Goal: Task Accomplishment & Management: Complete application form

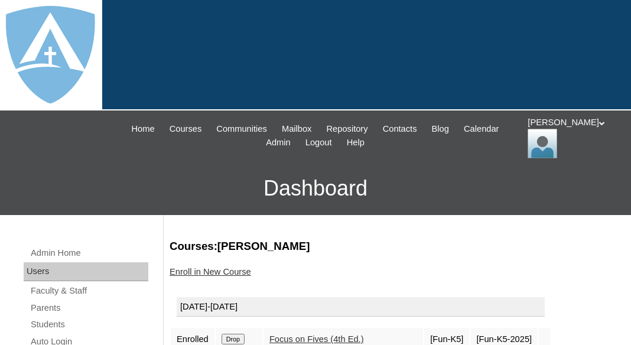
scroll to position [143, 0]
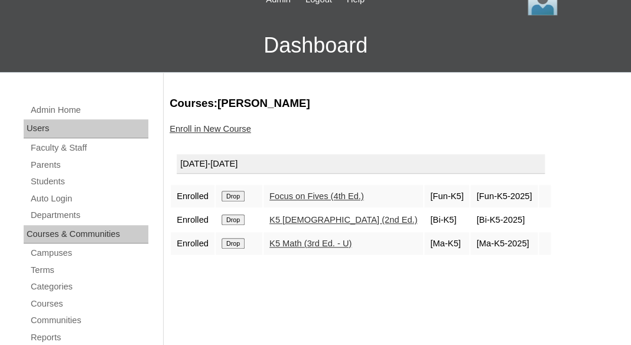
click at [45, 161] on link "Parents" at bounding box center [89, 165] width 119 height 15
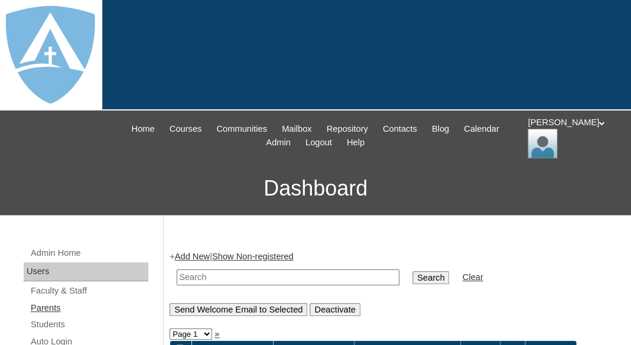
click at [42, 305] on link "Parents" at bounding box center [89, 308] width 119 height 15
click at [203, 276] on input "text" at bounding box center [288, 277] width 223 height 16
paste input "jillianwhicker@gmail.com"
type input "jillianwhicker@gmail.com"
click at [412, 271] on input "Search" at bounding box center [430, 277] width 37 height 13
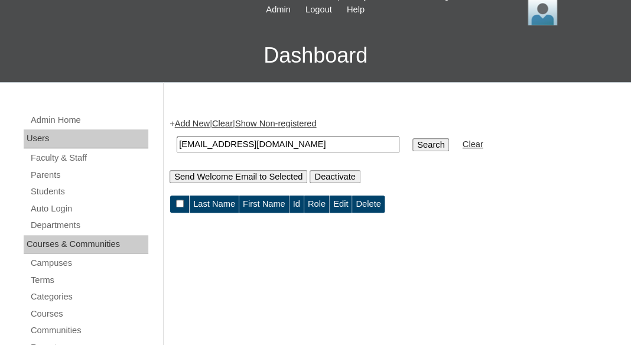
scroll to position [188, 0]
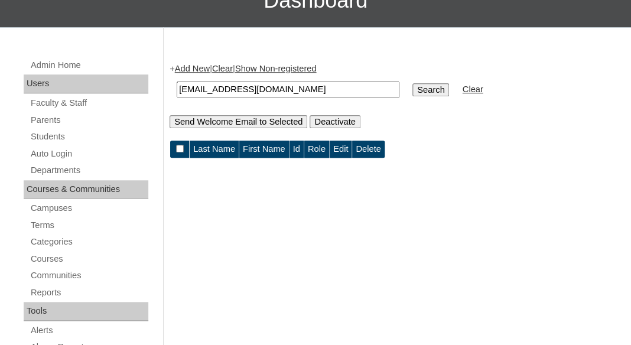
drag, startPoint x: 203, startPoint y: 87, endPoint x: 135, endPoint y: 87, distance: 68.5
click at [177, 87] on input "jillianwhicker@gmail.com" at bounding box center [288, 89] width 223 height 16
type input "jillianwhicker@gmail.com"
click at [412, 83] on input "Search" at bounding box center [430, 89] width 37 height 13
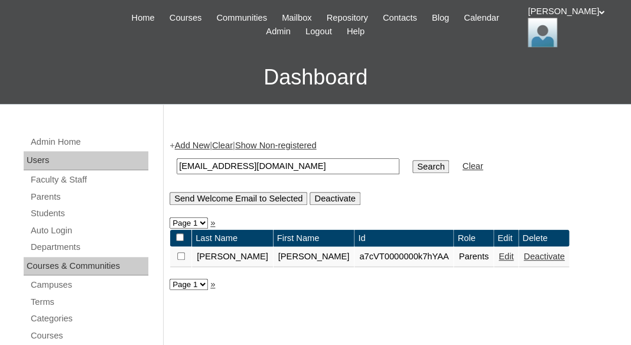
scroll to position [161, 0]
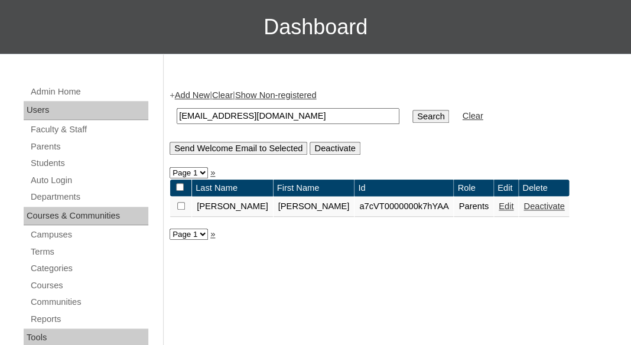
click at [498, 210] on link "Edit" at bounding box center [505, 205] width 15 height 9
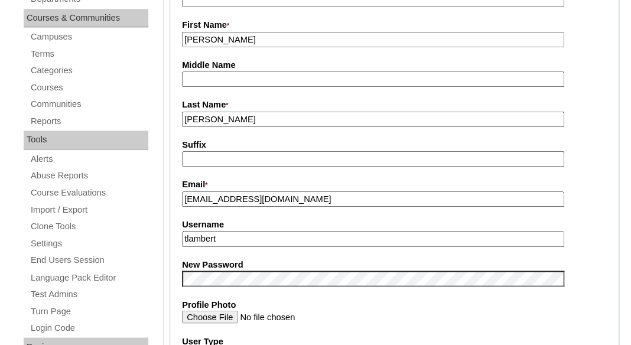
click at [273, 234] on input "tlambert" at bounding box center [373, 239] width 382 height 16
paste input "jillianwhicker@gmail.com"
click at [210, 201] on input "jillianwhicker@gmail.com" at bounding box center [373, 199] width 382 height 16
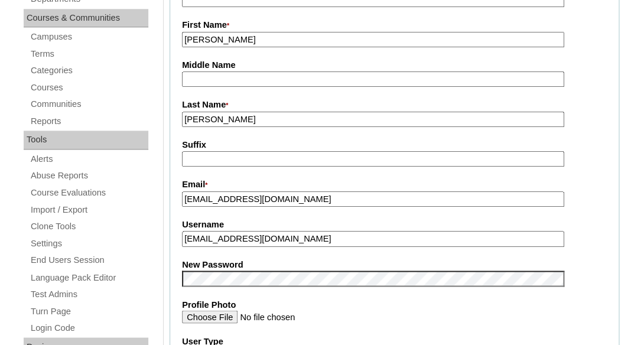
click at [210, 201] on input "jillianwhicker@gmail.com" at bounding box center [373, 199] width 382 height 16
click at [216, 231] on input "jillianwhicker@gmail.com" at bounding box center [373, 239] width 382 height 16
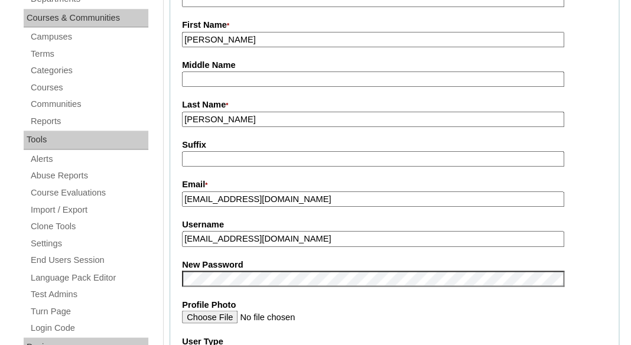
paste input "text"
type input "jillianwhicker@gmail.com"
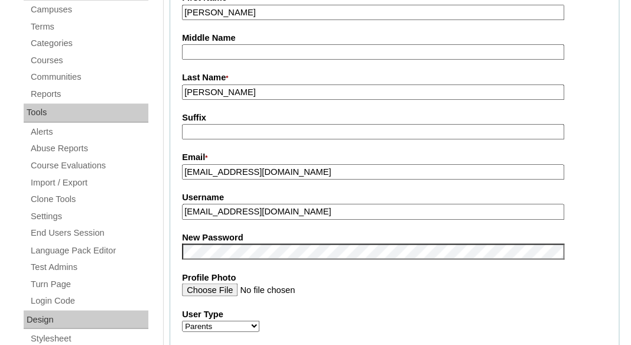
scroll to position [387, 0]
click at [179, 246] on fieldset "Account Information User Id * a7cVT0000000k7hYAA Title First Name * Jillian Mid…" at bounding box center [393, 240] width 449 height 707
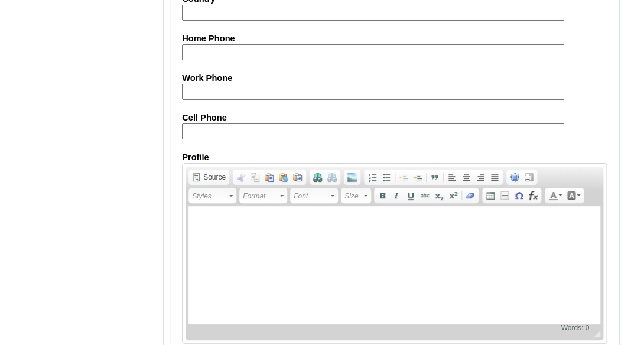
scroll to position [1288, 0]
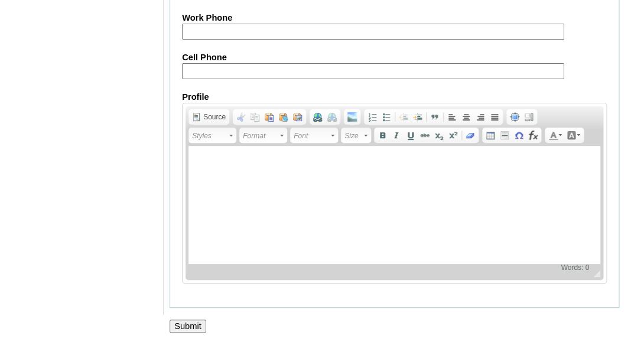
click at [196, 329] on input "Submit" at bounding box center [187, 325] width 37 height 13
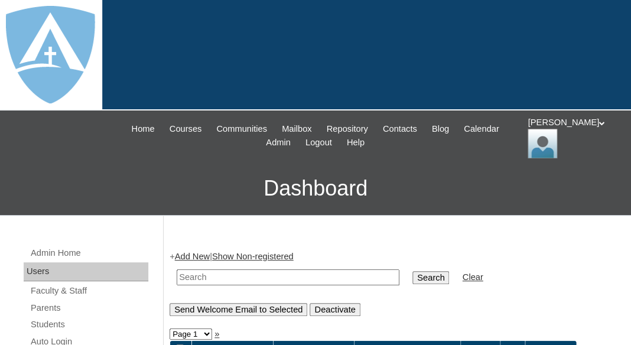
click at [557, 135] on div "Thomas My Profile My Settings Logout" at bounding box center [573, 137] width 92 height 42
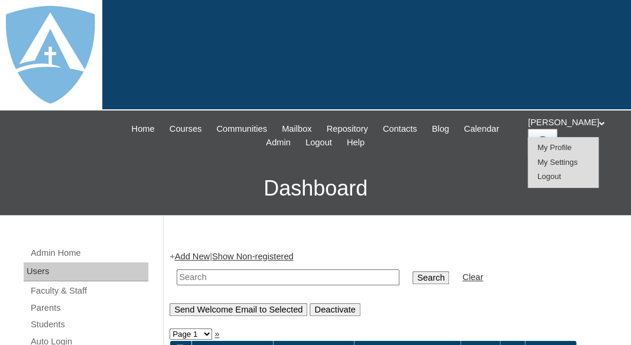
click at [557, 177] on span "Logout" at bounding box center [549, 176] width 24 height 9
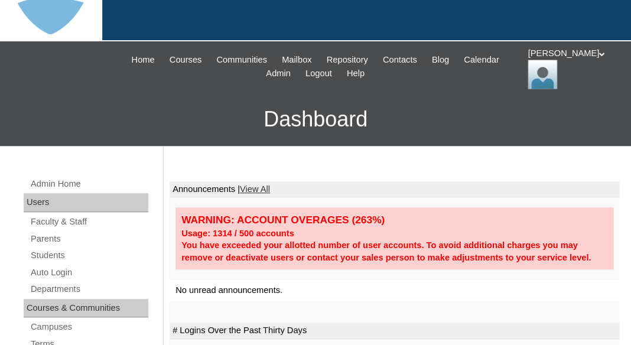
scroll to position [74, 0]
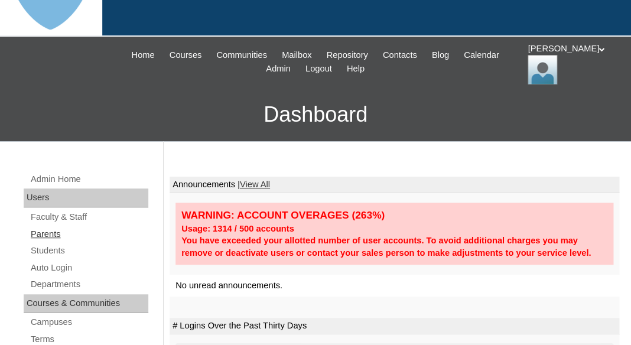
click at [58, 234] on link "Parents" at bounding box center [89, 234] width 119 height 15
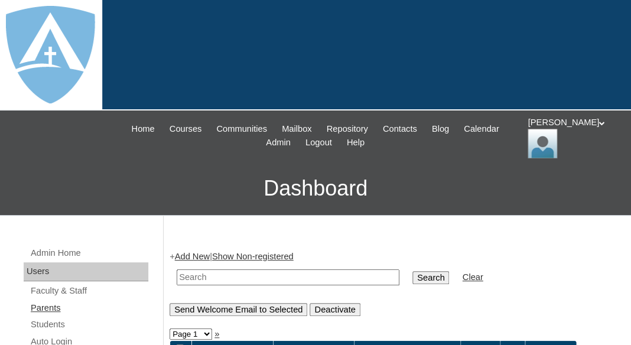
click at [41, 308] on link "Parents" at bounding box center [89, 308] width 119 height 15
click at [242, 271] on input "text" at bounding box center [288, 277] width 223 height 16
paste input "Deena Velazquez Dong"
drag, startPoint x: 255, startPoint y: 272, endPoint x: 129, endPoint y: 263, distance: 126.1
click at [177, 269] on input "Dong" at bounding box center [288, 277] width 223 height 16
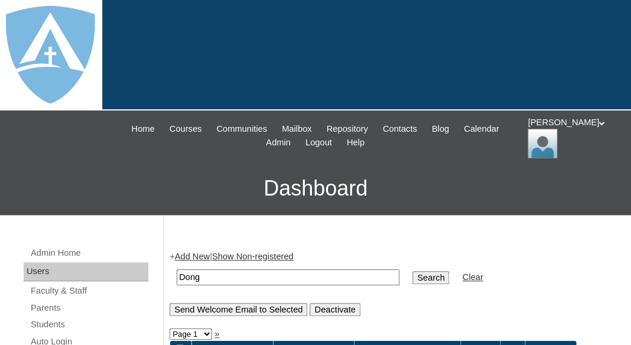
type input "Dong"
click at [412, 271] on input "Search" at bounding box center [430, 277] width 37 height 13
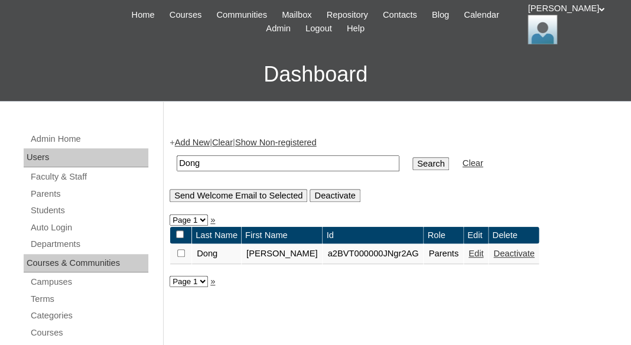
scroll to position [121, 0]
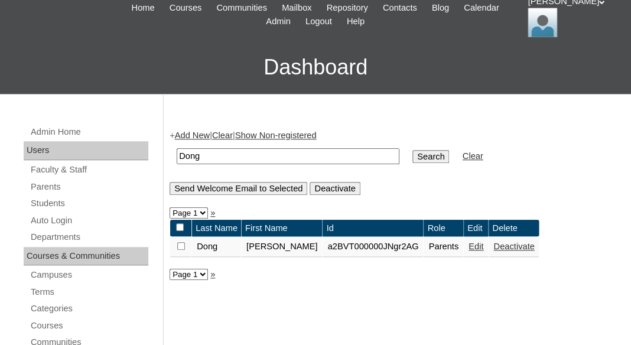
click at [468, 247] on link "Edit" at bounding box center [475, 246] width 15 height 9
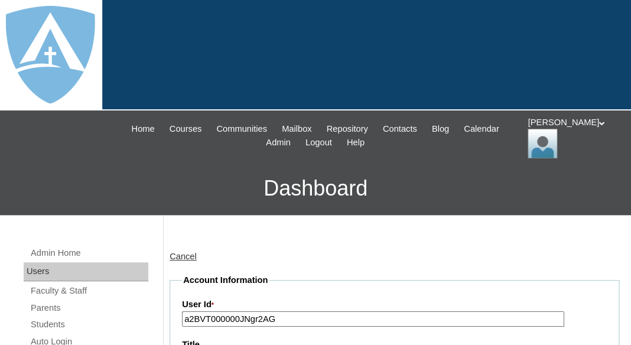
type input "tlambert"
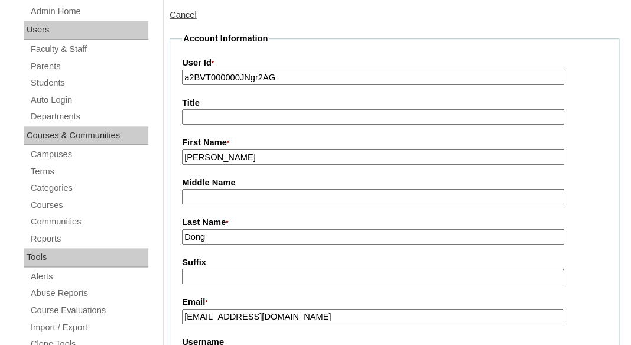
scroll to position [236, 0]
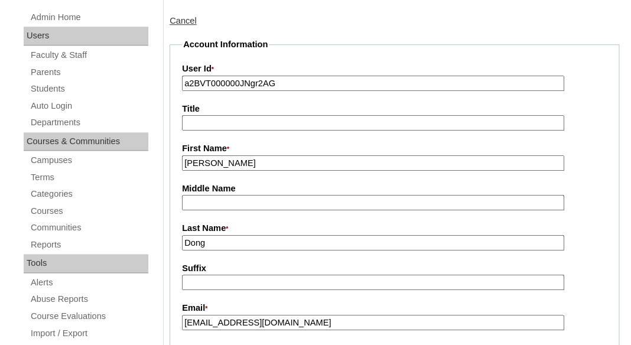
click at [313, 84] on input "a2BVT000000JNgr2AG" at bounding box center [373, 84] width 382 height 16
paste input "7cVT0000000kkPYAQ"
type input "a7cVT0000000kkPYAQ"
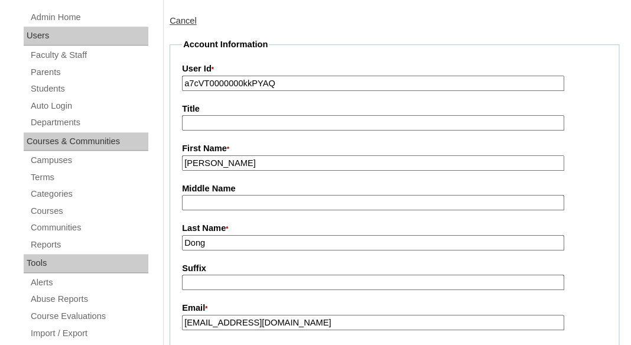
click at [301, 115] on input "Title" at bounding box center [373, 123] width 382 height 16
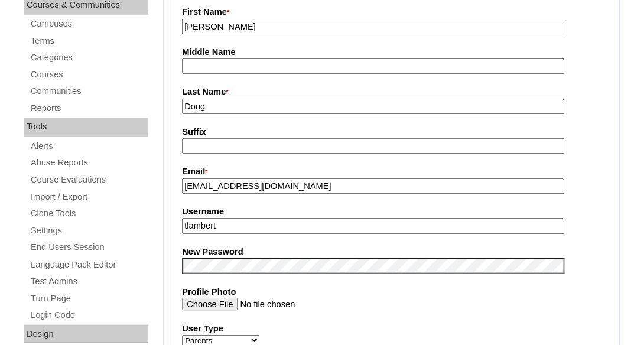
scroll to position [380, 0]
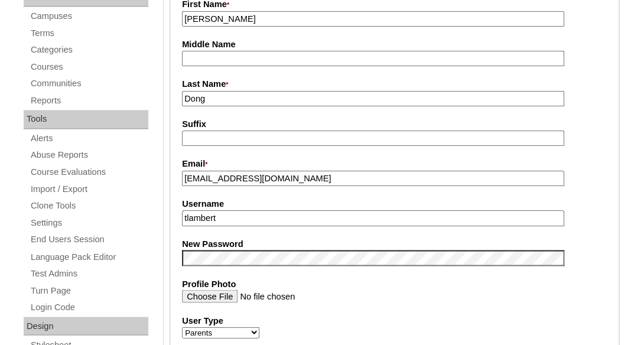
click at [269, 214] on input "tlambert" at bounding box center [373, 218] width 382 height 16
paste input "[EMAIL_ADDRESS][DOMAIN_NAME]"
type input "blaisekailua@gmail.com"
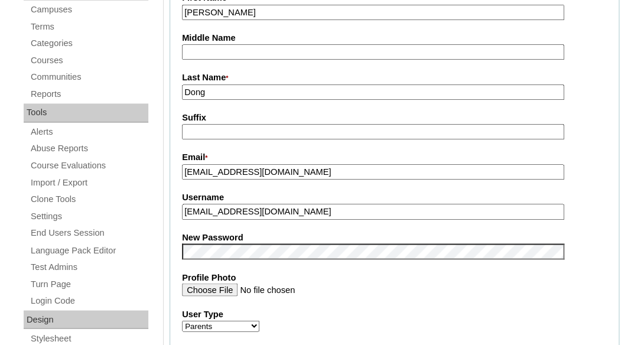
scroll to position [387, 0]
click at [257, 225] on fieldset "Account Information User Id * a7cVT0000000kkPYAQ Title First Name * Deena Middl…" at bounding box center [393, 240] width 449 height 707
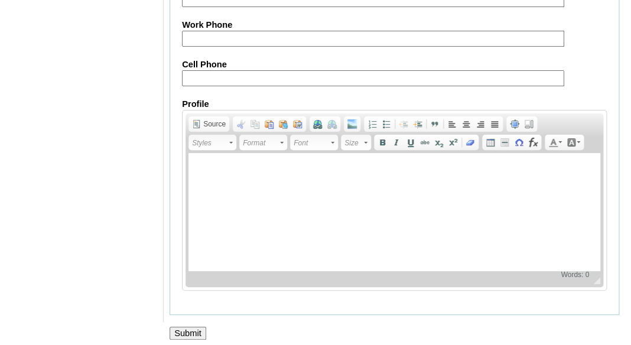
scroll to position [1288, 0]
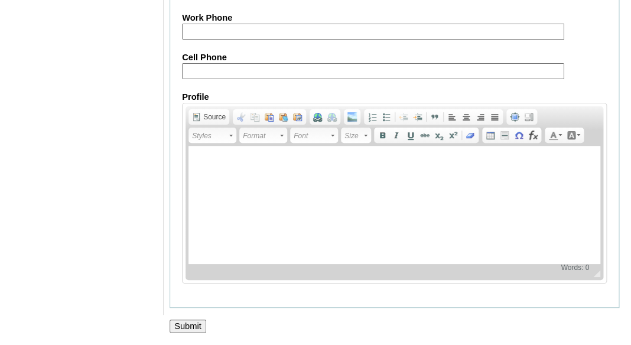
click at [197, 325] on input "Submit" at bounding box center [187, 325] width 37 height 13
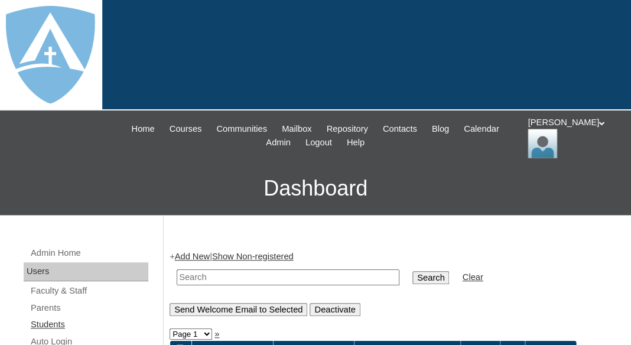
click at [55, 319] on link "Students" at bounding box center [89, 324] width 119 height 15
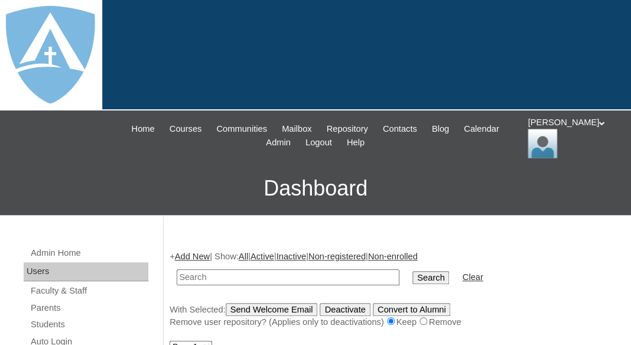
click at [248, 269] on input "text" at bounding box center [288, 277] width 223 height 16
paste input "Kailua Dong"
drag, startPoint x: 210, startPoint y: 275, endPoint x: 154, endPoint y: 270, distance: 56.3
click at [177, 270] on input "Dong" at bounding box center [288, 277] width 223 height 16
type input "Dong"
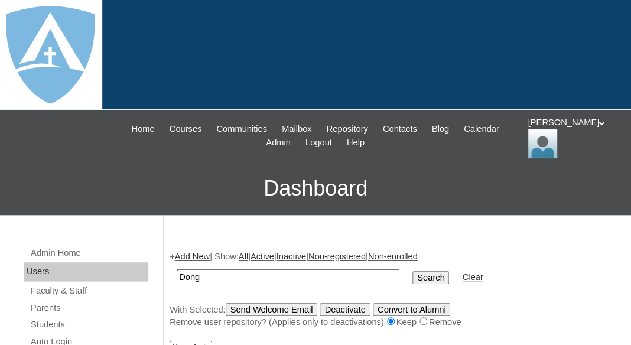
click at [412, 271] on input "Search" at bounding box center [430, 277] width 37 height 13
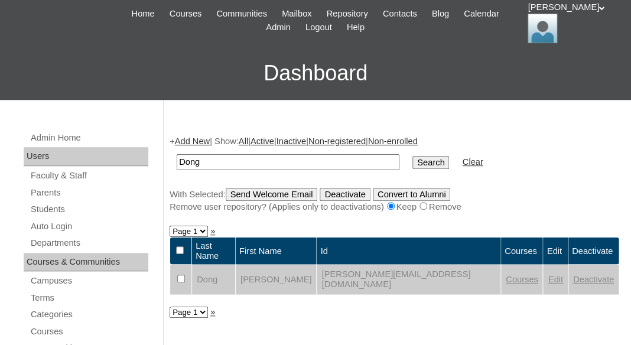
scroll to position [119, 0]
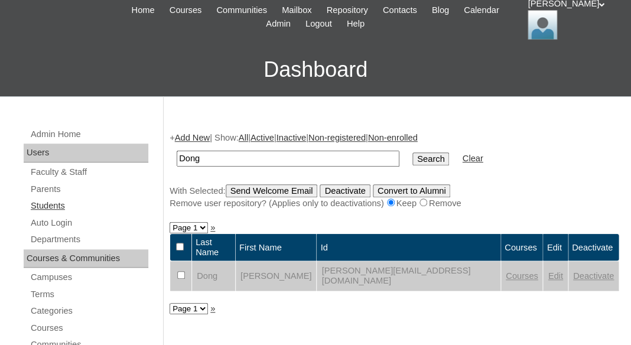
click at [52, 206] on link "Students" at bounding box center [89, 205] width 119 height 15
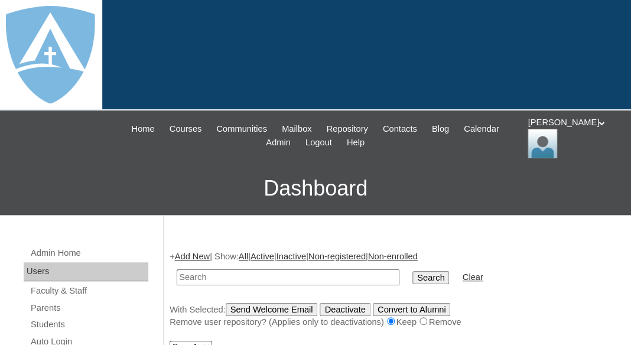
click at [191, 256] on link "Add New" at bounding box center [192, 256] width 35 height 9
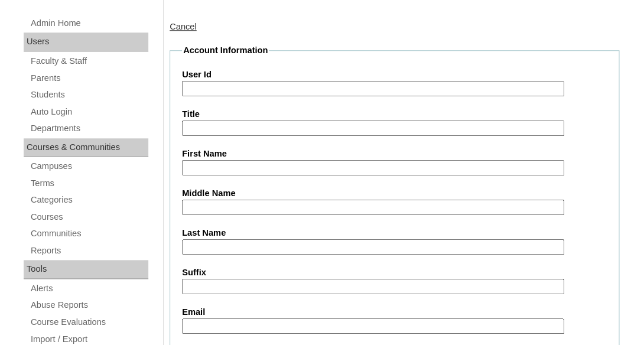
scroll to position [259, 0]
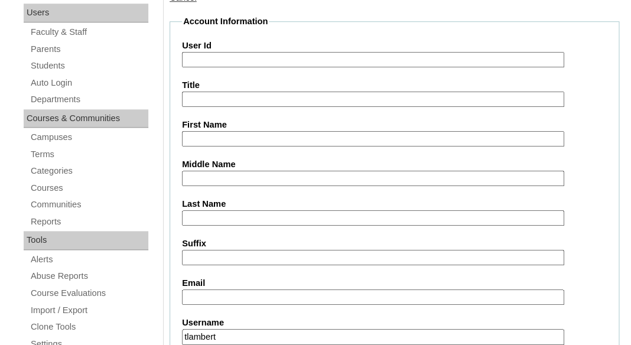
click at [236, 133] on input "First Name" at bounding box center [373, 139] width 382 height 16
paste input "Kailua Dong"
drag, startPoint x: 216, startPoint y: 137, endPoint x: 262, endPoint y: 135, distance: 46.7
click at [263, 135] on input "Kailua Dong" at bounding box center [373, 139] width 382 height 16
type input "Kailua"
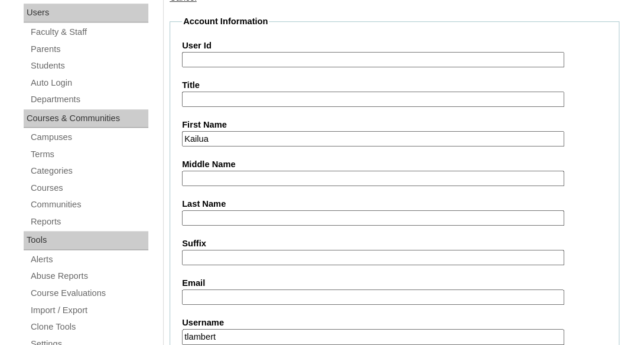
click at [233, 214] on input "Last Name" at bounding box center [373, 218] width 382 height 16
paste input "Dong"
type input "Dong"
click at [224, 253] on input "Suffix" at bounding box center [373, 258] width 382 height 16
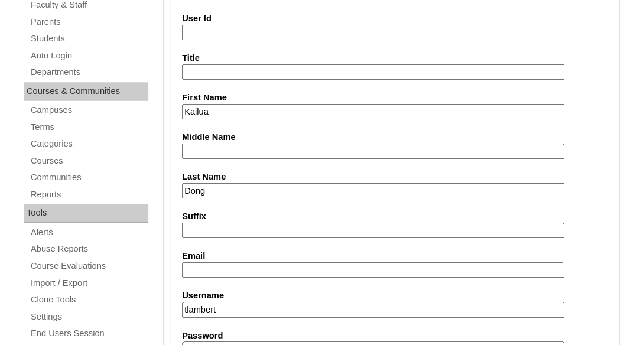
scroll to position [345, 0]
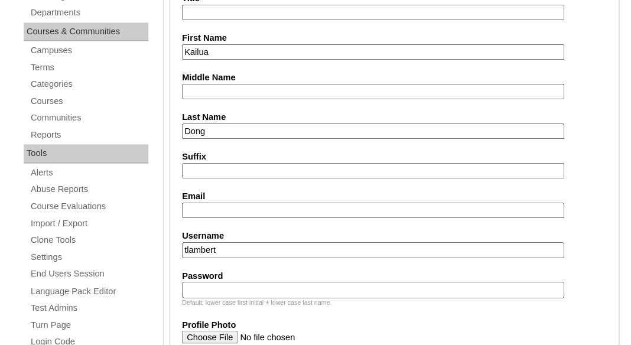
click at [246, 208] on input "Email" at bounding box center [373, 211] width 382 height 16
paste input "blaisekailua@gmail.com"
type input "blaisekailua@gmail.com"
click at [315, 250] on input "tlambert" at bounding box center [373, 250] width 382 height 16
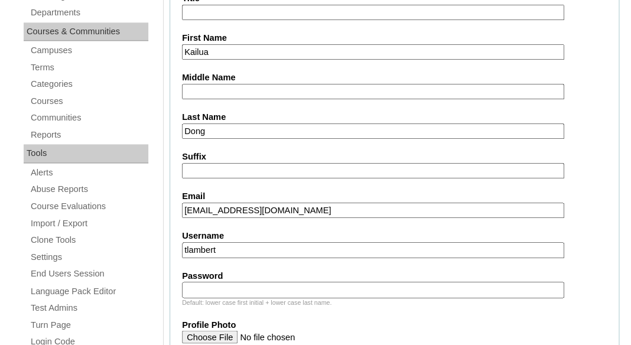
click at [315, 250] on input "tlambert" at bounding box center [373, 250] width 382 height 16
paste input "kailua.dong@enlightiumstudent.com"
type input "kailua.dong@enlightiumstudent.com"
click at [282, 283] on input "Password" at bounding box center [373, 290] width 382 height 16
paste input "kailua.dong@enlightiumstudent.com"
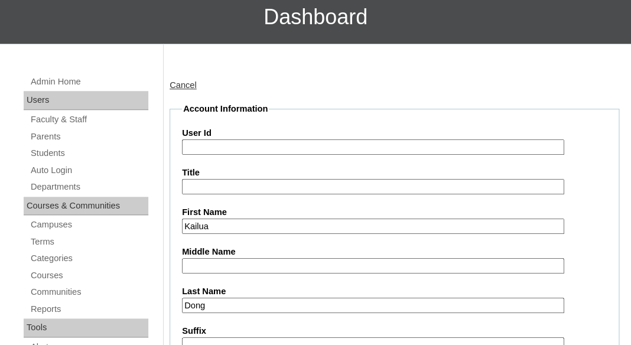
scroll to position [166, 0]
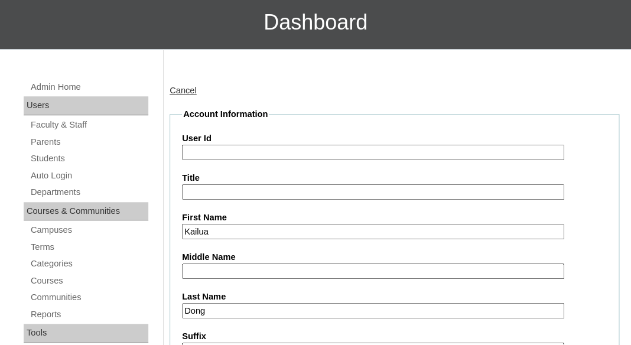
type input "kailua.dong@enlightiumstudent.com"
click at [262, 148] on input "User Id" at bounding box center [373, 153] width 382 height 16
paste input "kailua.dong@enlightiumstudent.com"
type input "26kailua.dong@enlightiumstudent.com"
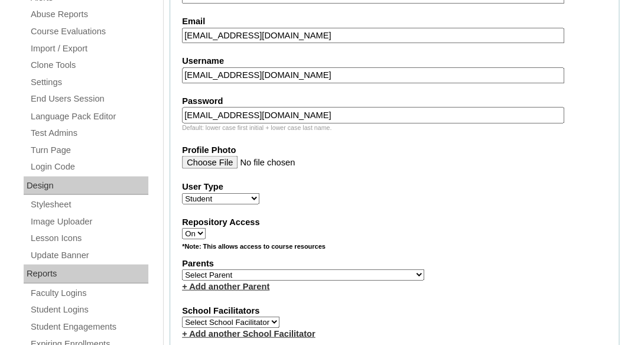
scroll to position [553, 0]
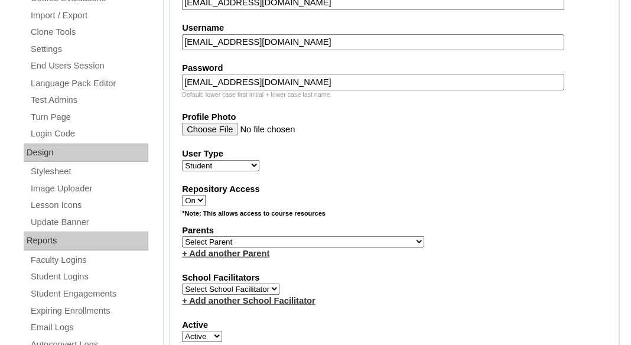
click at [182, 236] on select "Select Parent Abbas, Tahani Garcia, Rosa Kaneko, Chad Labourdette, Jessica Nich…" at bounding box center [303, 241] width 242 height 11
select select "100671"
click option "Dong, Deena" at bounding box center [0, 0] width 0 height 0
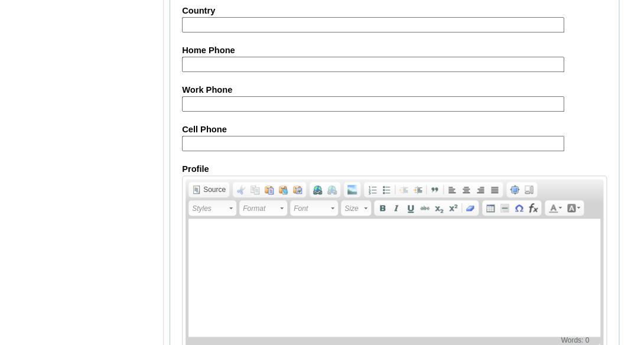
scroll to position [1545, 0]
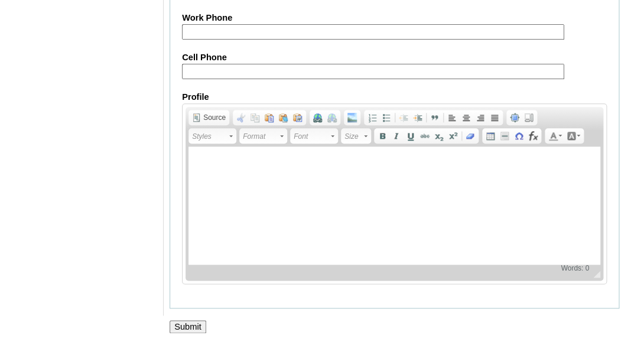
click at [183, 332] on input "Submit" at bounding box center [187, 326] width 37 height 13
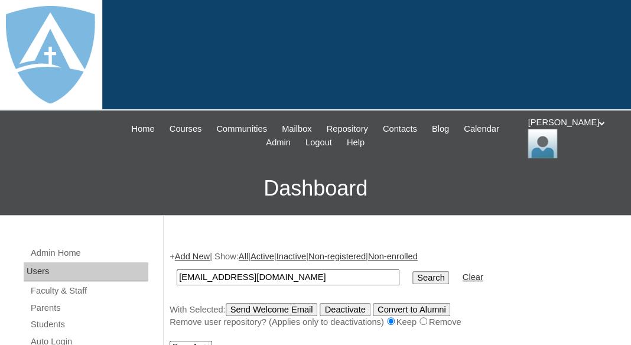
type input "[EMAIL_ADDRESS][DOMAIN_NAME]"
click at [412, 271] on input "Search" at bounding box center [430, 277] width 37 height 13
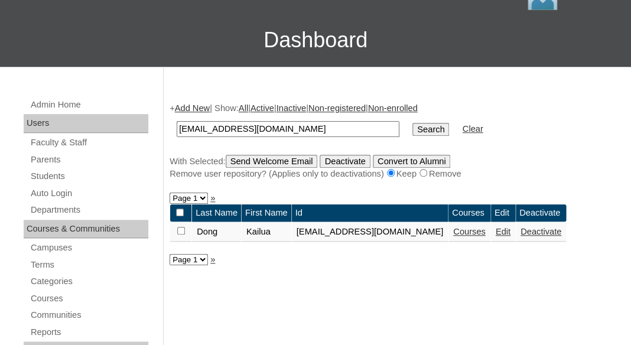
scroll to position [149, 0]
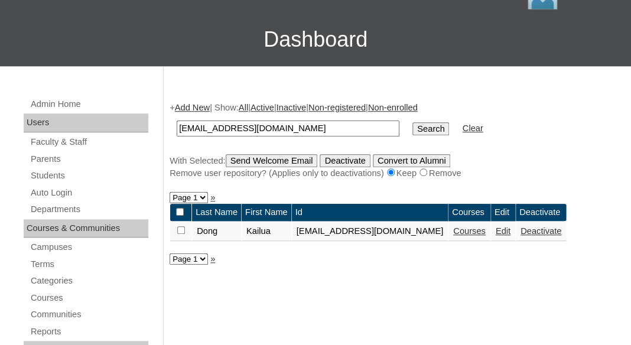
click at [485, 236] on link "Courses" at bounding box center [469, 230] width 32 height 9
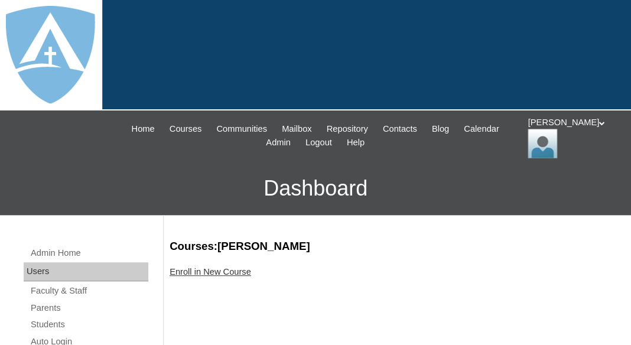
click at [198, 267] on link "Enroll in New Course" at bounding box center [209, 271] width 81 height 9
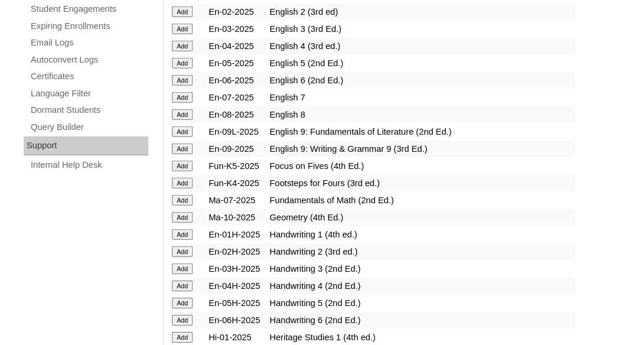
scroll to position [838, 0]
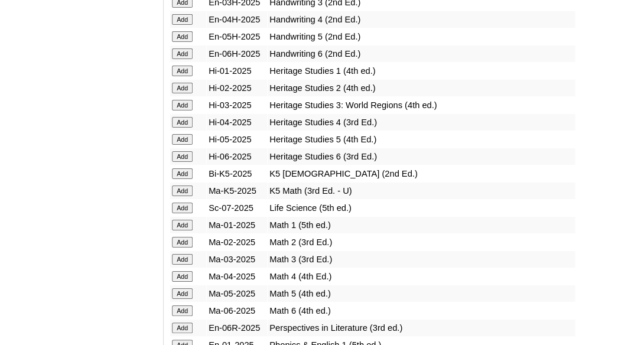
scroll to position [1107, 0]
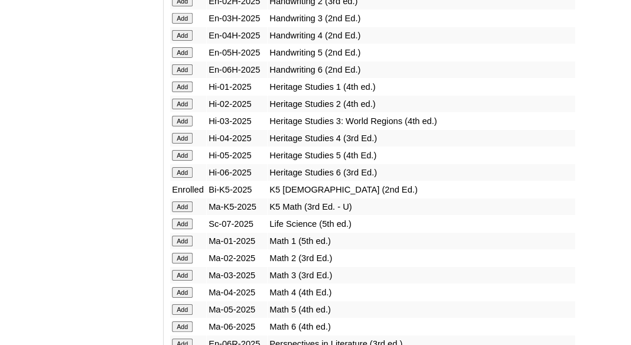
scroll to position [1090, 0]
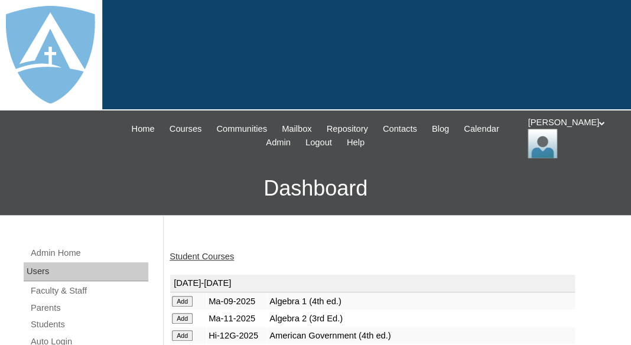
click at [199, 253] on link "Student Courses" at bounding box center [201, 256] width 64 height 9
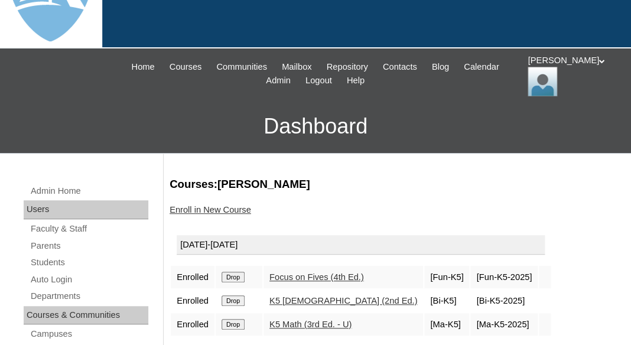
scroll to position [71, 0]
